Goal: Navigation & Orientation: Find specific page/section

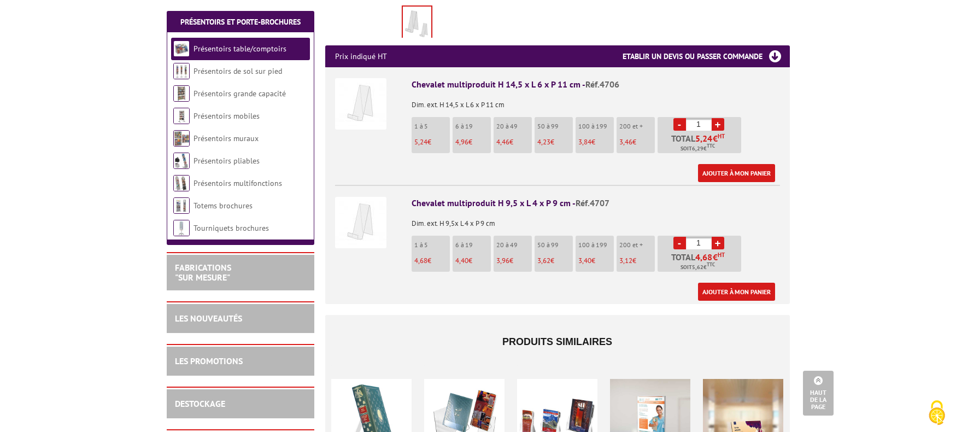
scroll to position [559, 0]
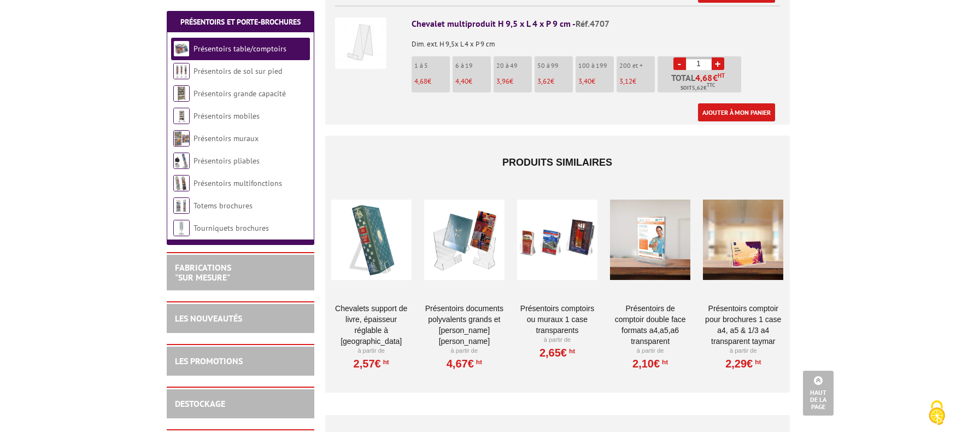
click at [370, 303] on link "CHEVALETS SUPPORT DE LIVRE, ÉPAISSEUR RÉGLABLE À [GEOGRAPHIC_DATA]" at bounding box center [371, 325] width 80 height 44
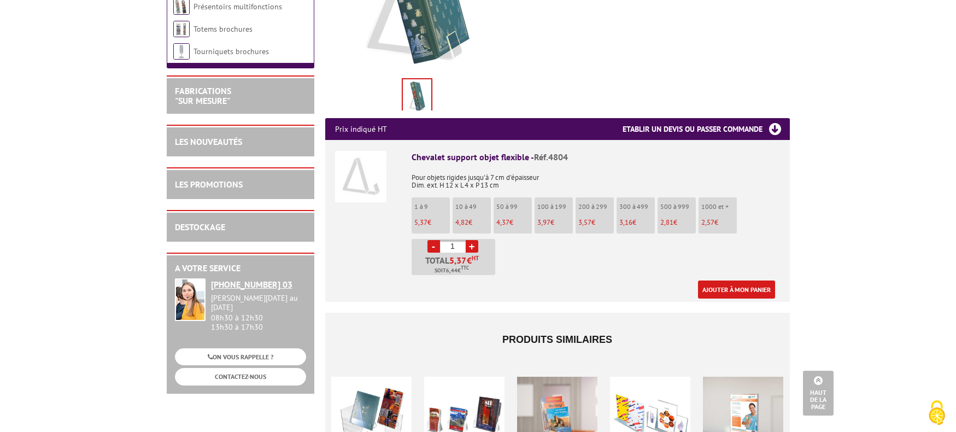
scroll to position [463, 0]
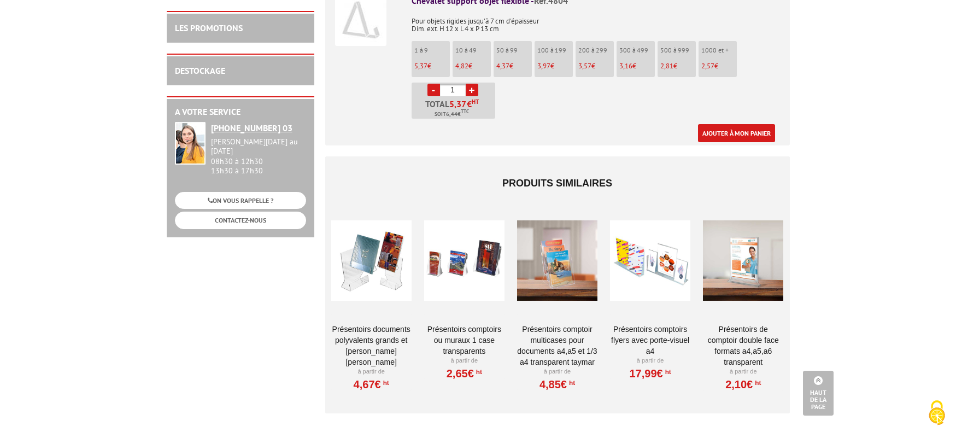
click at [380, 327] on link "Présentoirs Documents Polyvalents Grands et [PERSON_NAME] [PERSON_NAME]" at bounding box center [371, 346] width 80 height 44
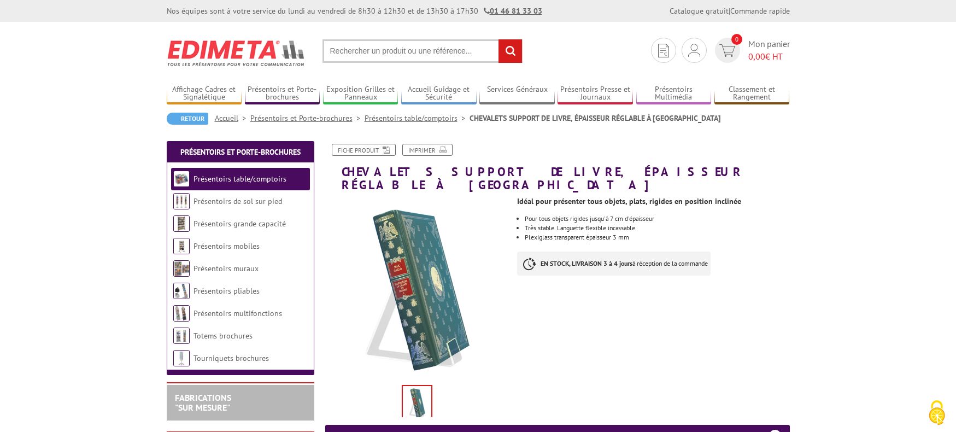
drag, startPoint x: 76, startPoint y: 85, endPoint x: 110, endPoint y: 56, distance: 44.6
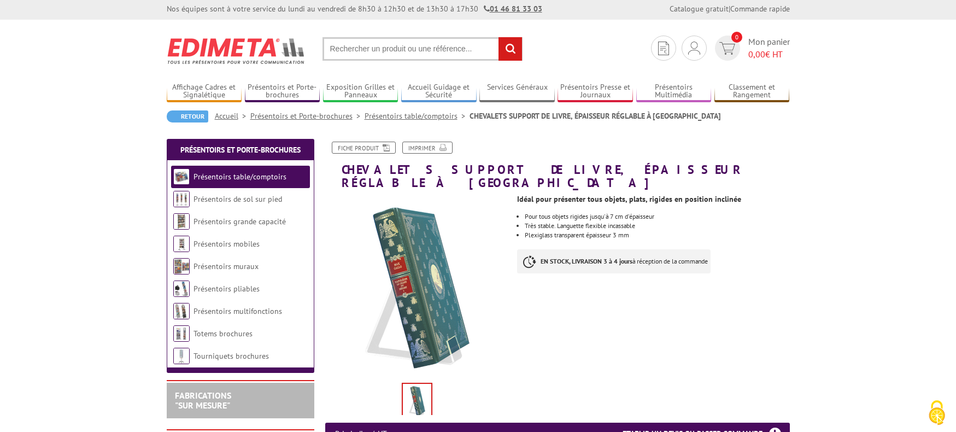
scroll to position [3, 0]
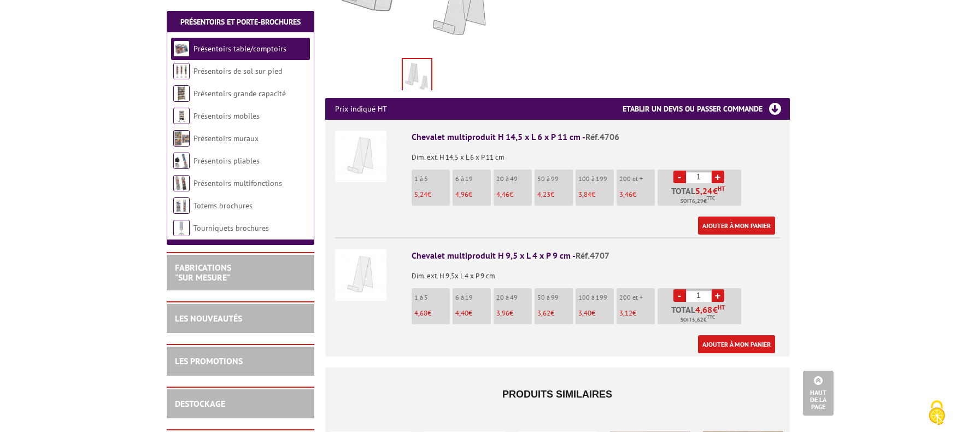
scroll to position [672, 0]
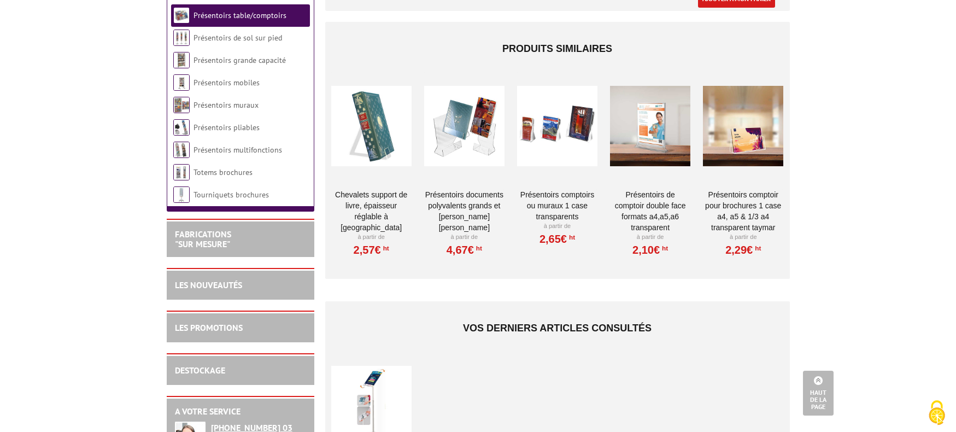
click at [562, 133] on div at bounding box center [557, 126] width 80 height 109
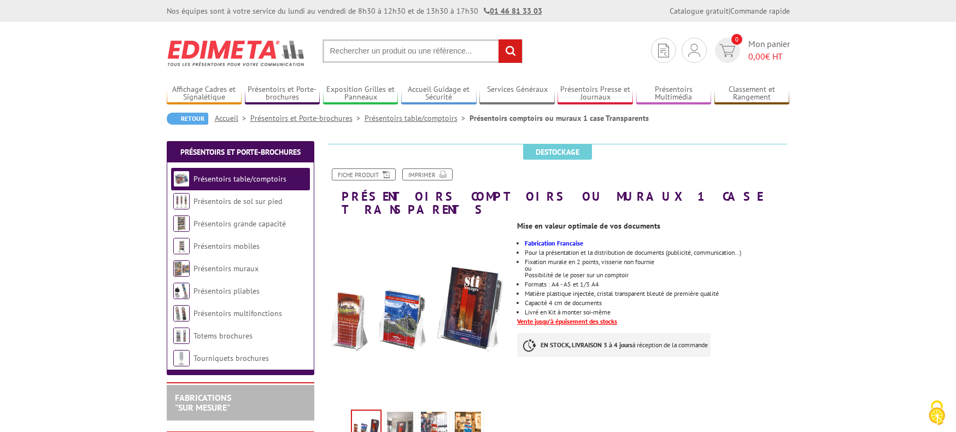
click at [271, 179] on link "Présentoirs table/comptoirs" at bounding box center [240, 179] width 93 height 10
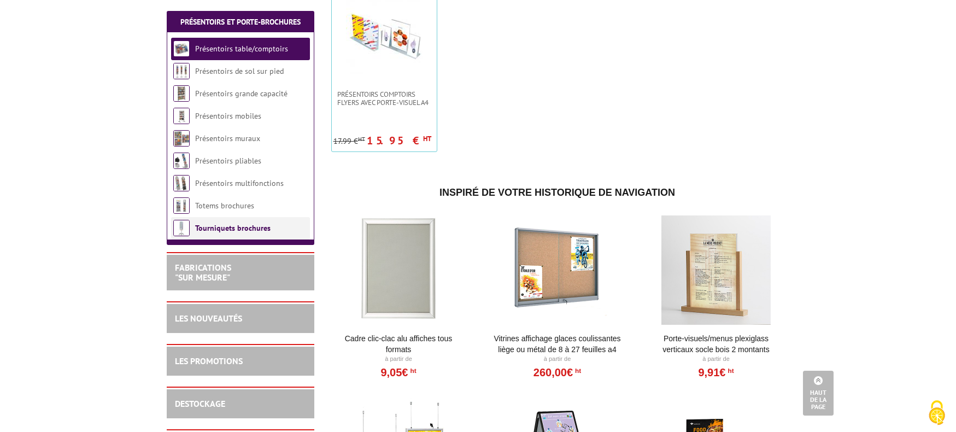
scroll to position [635, 0]
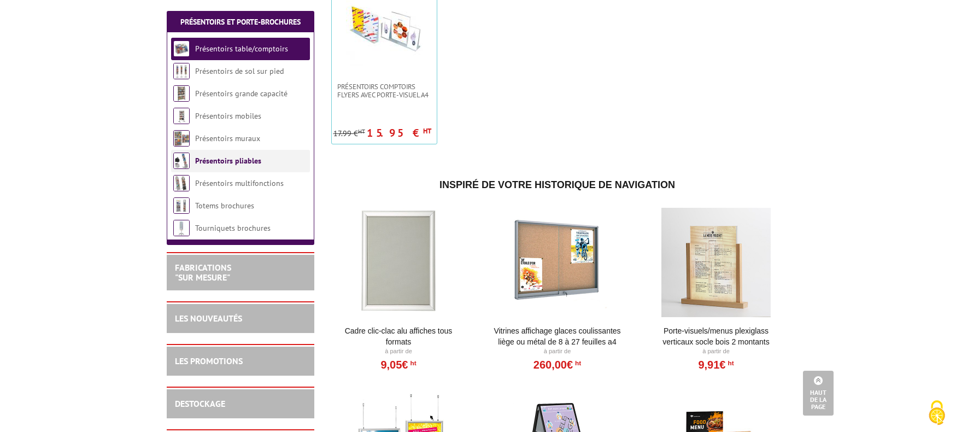
click at [219, 164] on link "Présentoirs pliables" at bounding box center [228, 161] width 66 height 10
